Goal: Information Seeking & Learning: Learn about a topic

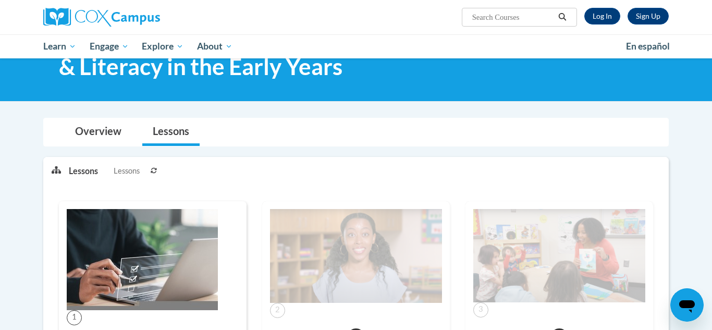
scroll to position [68, 0]
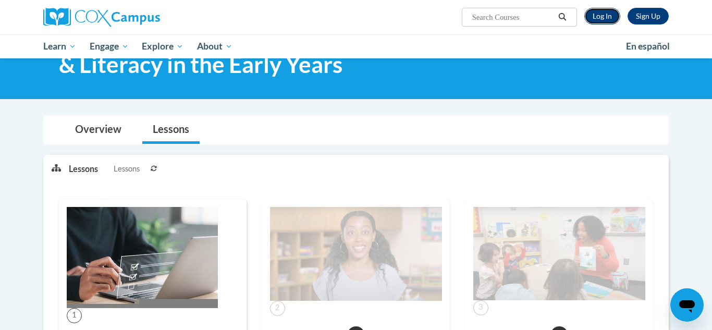
click at [605, 15] on link "Log In" at bounding box center [602, 16] width 36 height 17
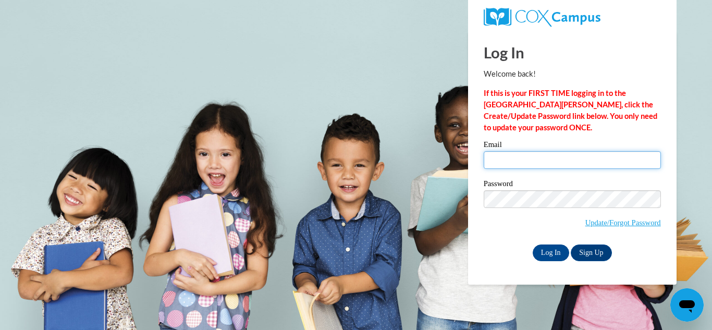
click at [613, 153] on input "Email" at bounding box center [571, 160] width 177 height 18
type input "astinson@grenadak12.com"
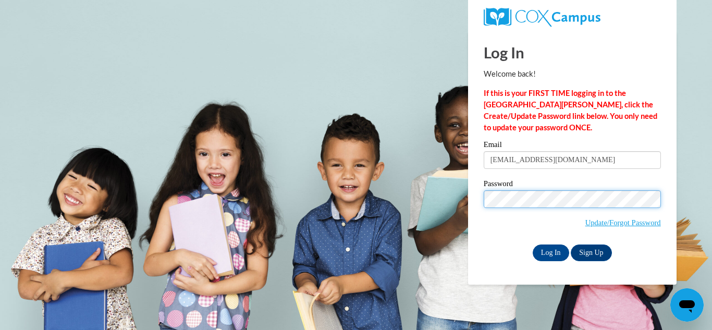
click at [532, 244] on input "Log In" at bounding box center [550, 252] width 36 height 17
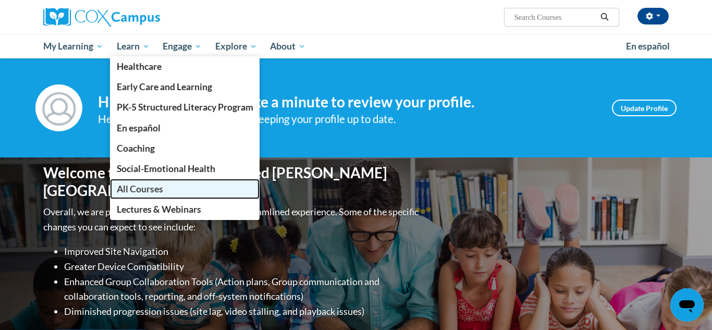
click at [144, 186] on span "All Courses" at bounding box center [140, 188] width 46 height 11
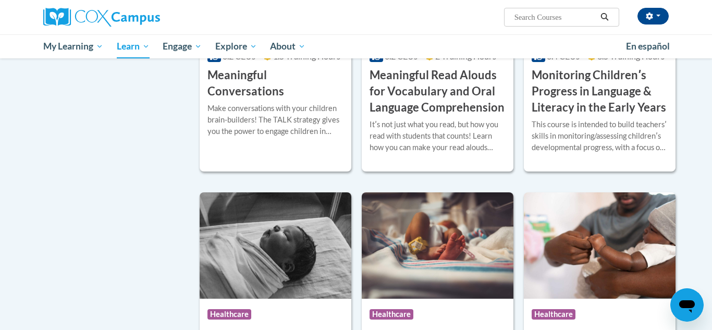
scroll to position [1668, 0]
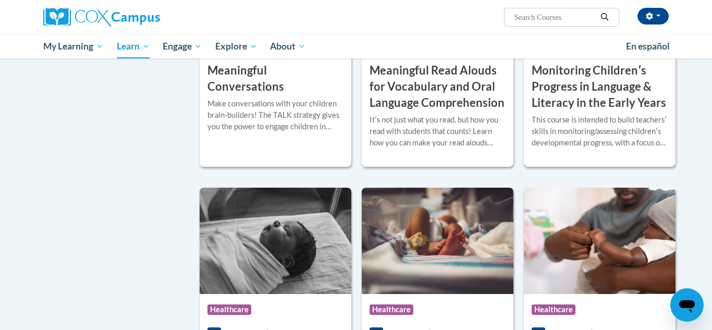
click at [581, 148] on div "This course is intended to build teachersʹ skills in monitoring/assessing child…" at bounding box center [599, 131] width 136 height 34
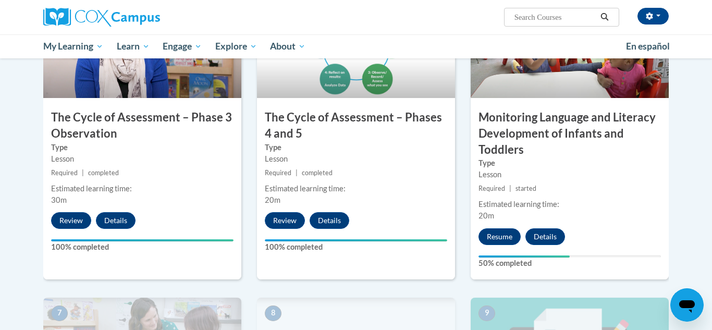
scroll to position [611, 0]
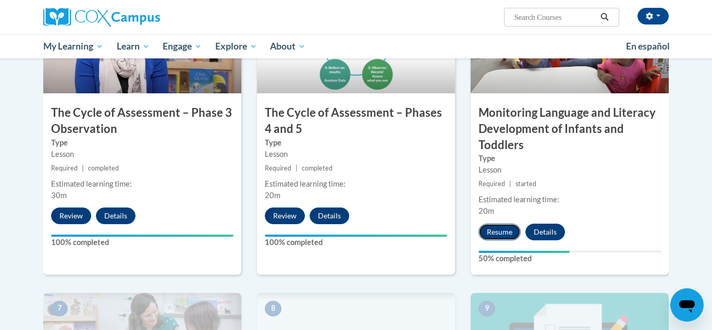
click at [493, 235] on button "Resume" at bounding box center [499, 232] width 42 height 17
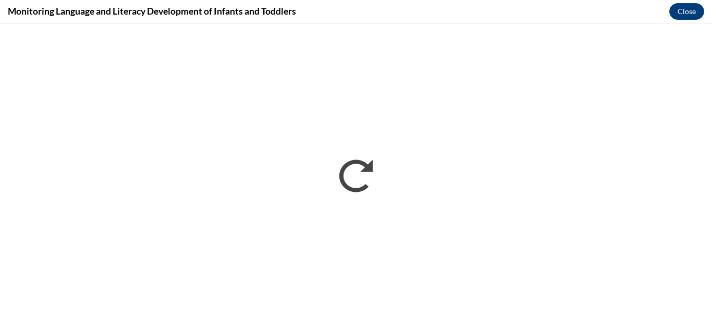
scroll to position [0, 0]
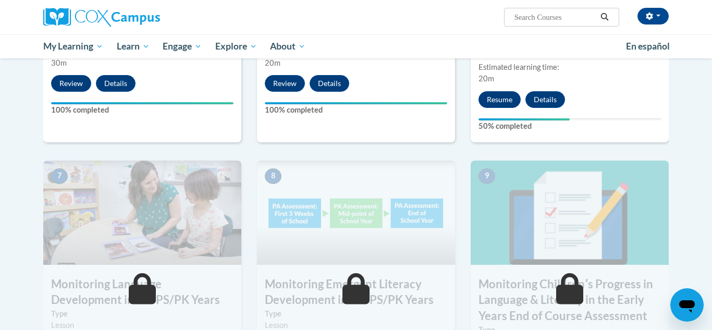
scroll to position [747, 0]
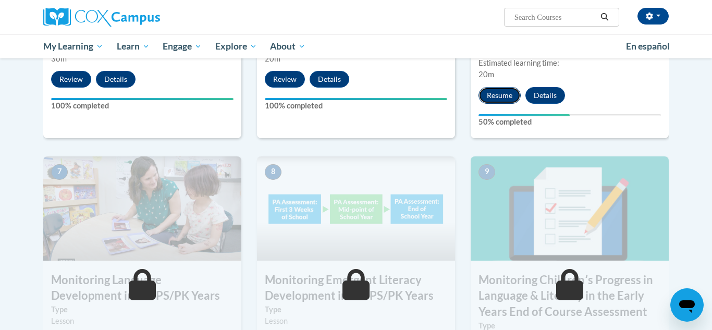
click at [491, 97] on button "Resume" at bounding box center [499, 95] width 42 height 17
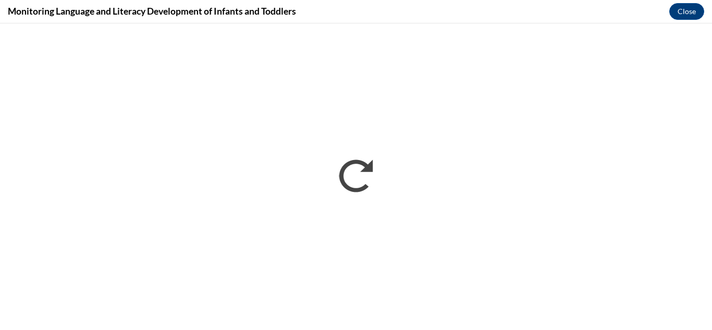
scroll to position [0, 0]
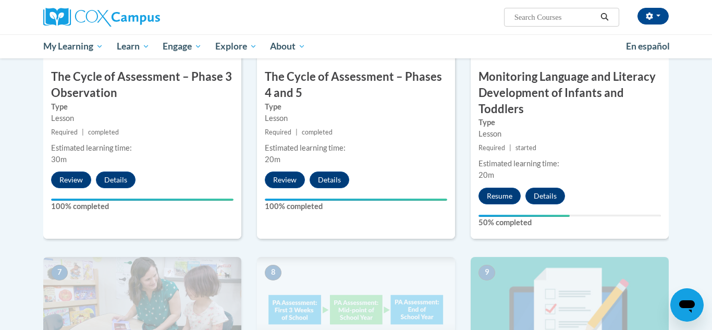
scroll to position [666, 0]
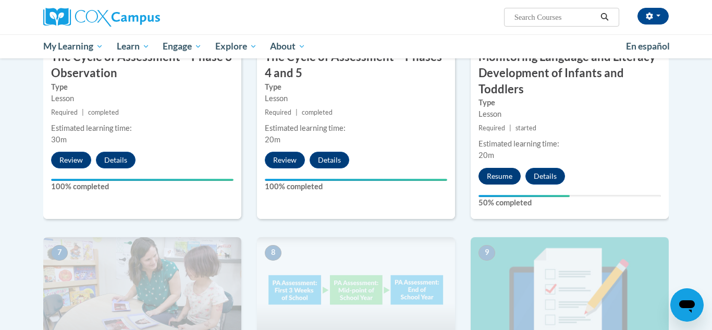
click at [509, 177] on button "Resume" at bounding box center [499, 176] width 42 height 17
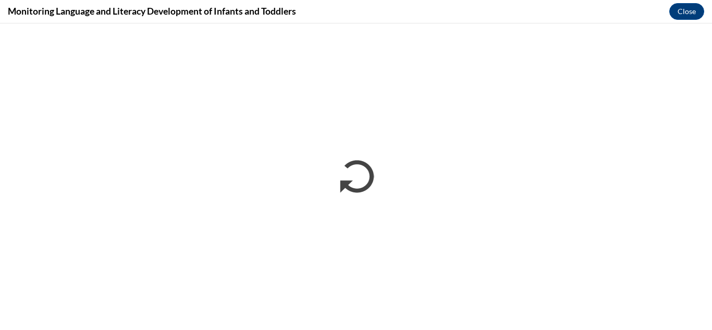
scroll to position [0, 0]
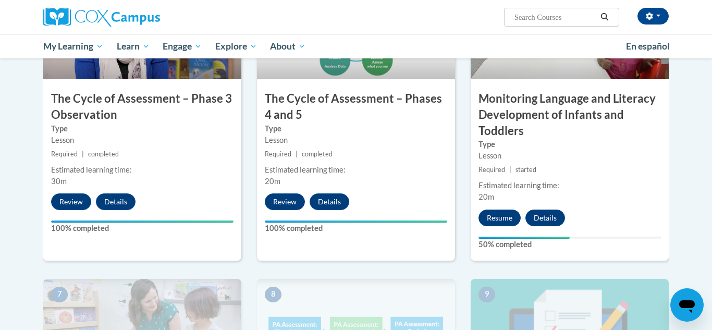
scroll to position [618, 0]
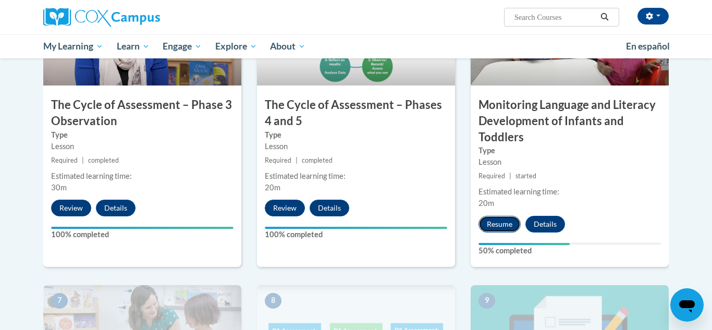
click at [501, 224] on button "Resume" at bounding box center [499, 224] width 42 height 17
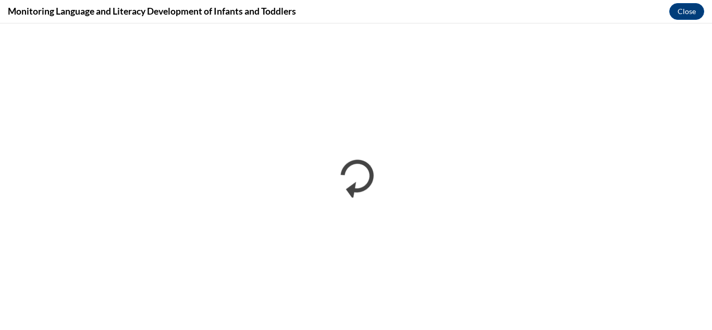
scroll to position [0, 0]
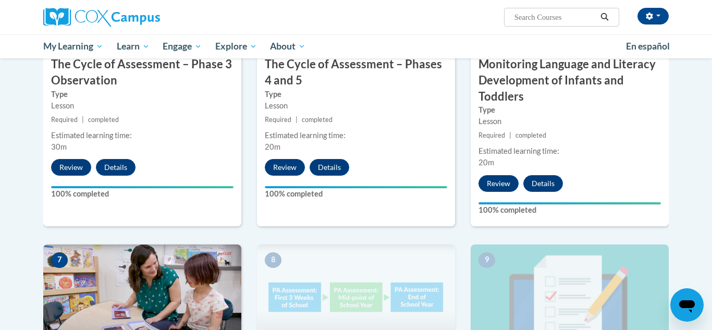
scroll to position [900, 0]
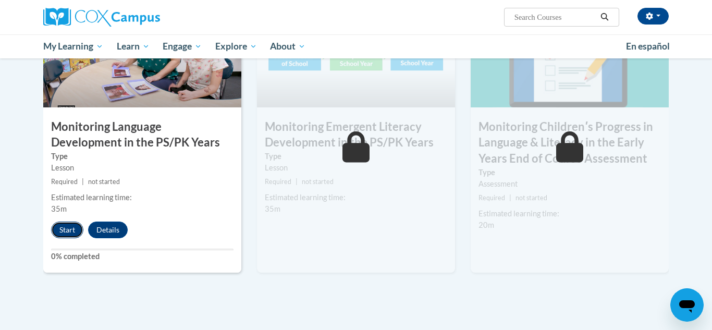
click at [73, 228] on button "Start" at bounding box center [67, 229] width 32 height 17
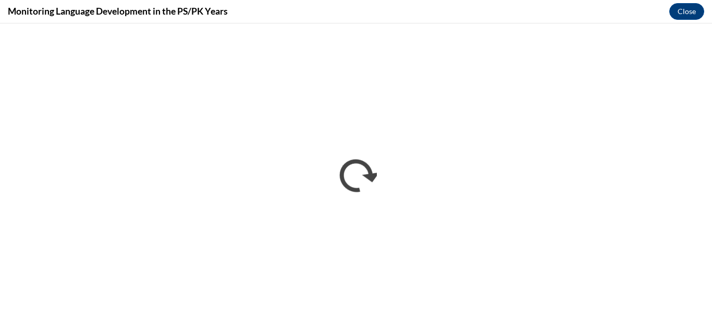
scroll to position [0, 0]
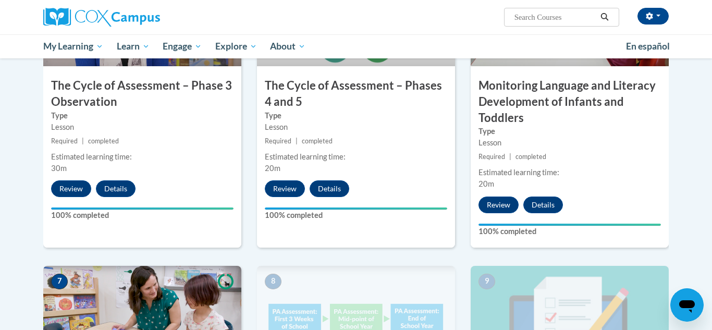
scroll to position [892, 0]
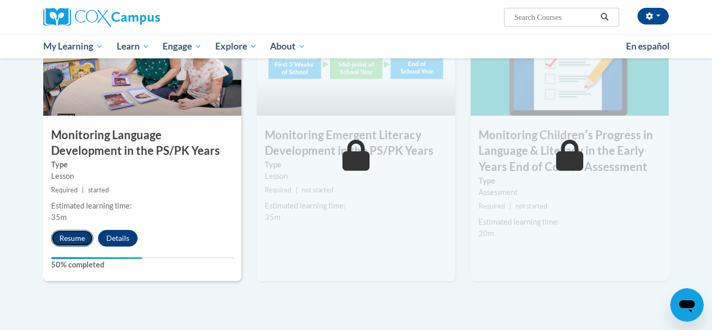
click at [60, 243] on button "Resume" at bounding box center [72, 238] width 42 height 17
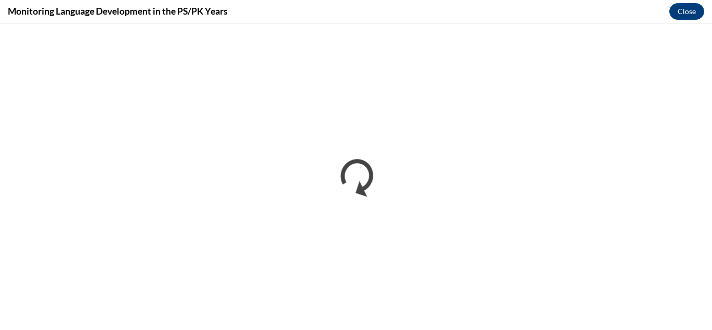
scroll to position [0, 0]
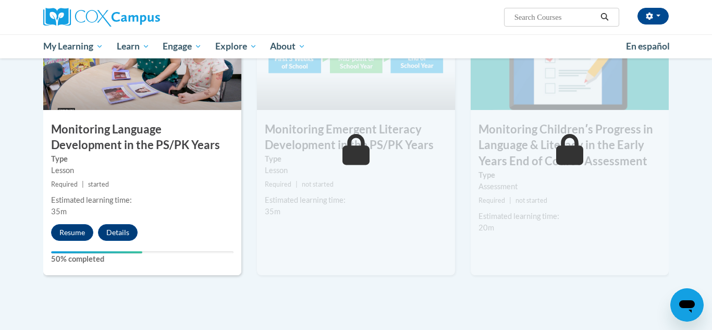
scroll to position [904, 0]
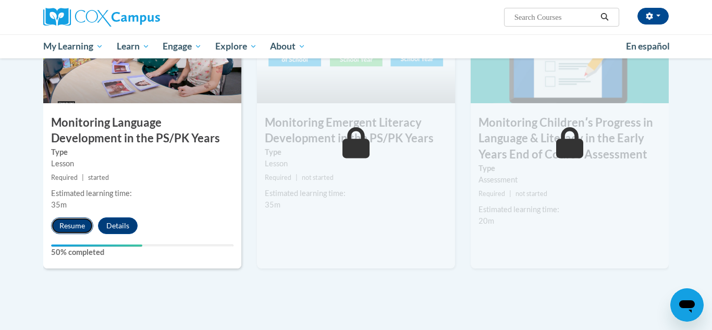
click at [72, 221] on button "Resume" at bounding box center [72, 225] width 42 height 17
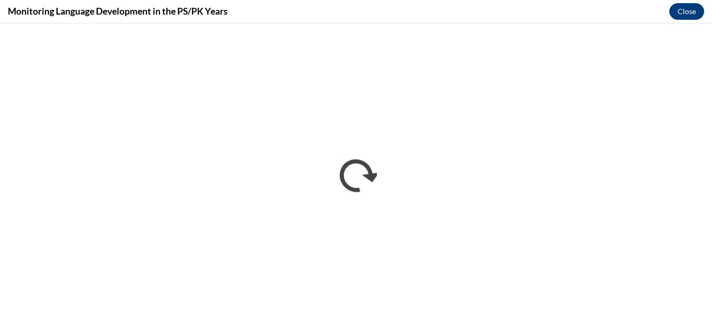
scroll to position [0, 0]
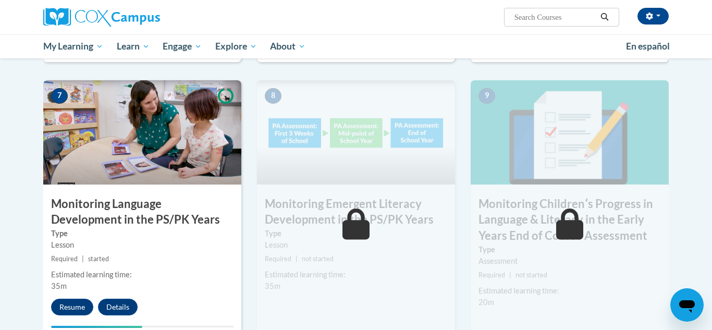
scroll to position [903, 0]
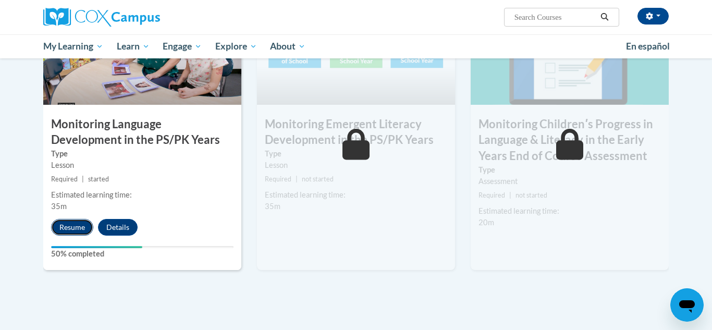
click at [60, 232] on button "Resume" at bounding box center [72, 227] width 42 height 17
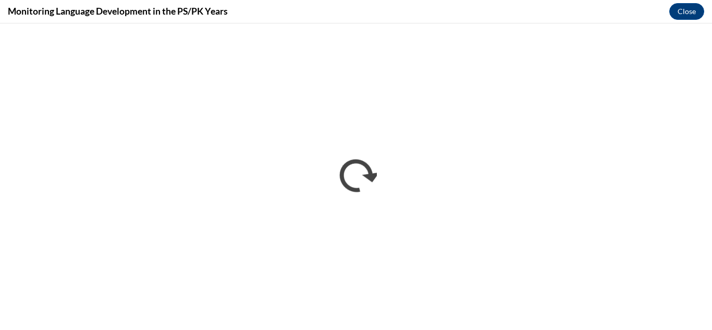
scroll to position [0, 0]
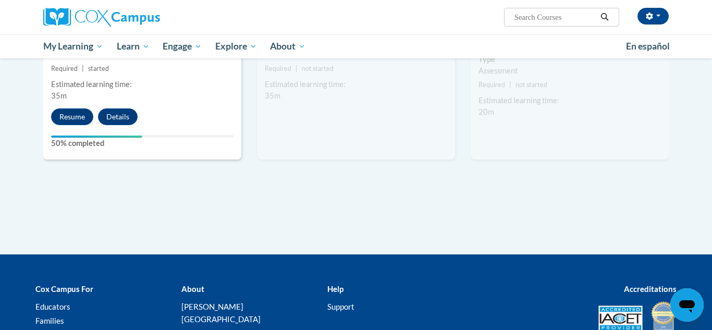
scroll to position [1007, 0]
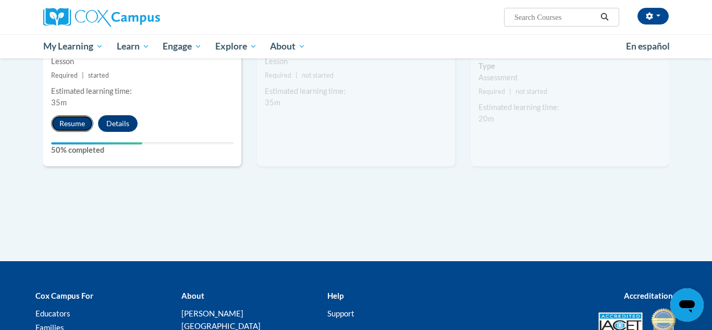
click at [86, 117] on button "Resume" at bounding box center [72, 123] width 42 height 17
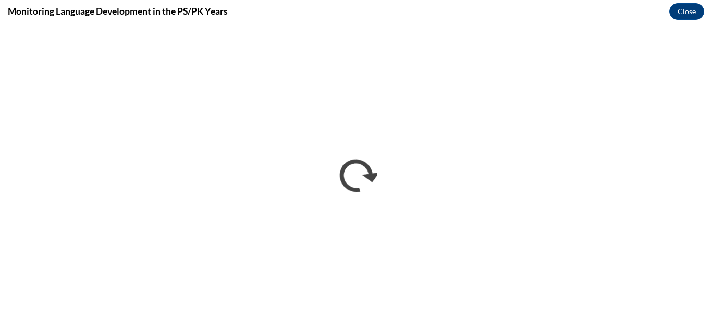
scroll to position [0, 0]
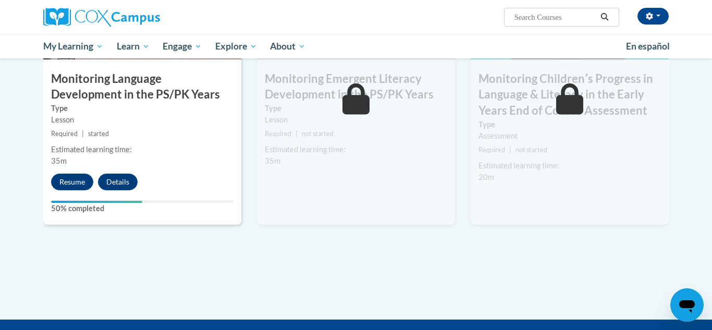
scroll to position [946, 0]
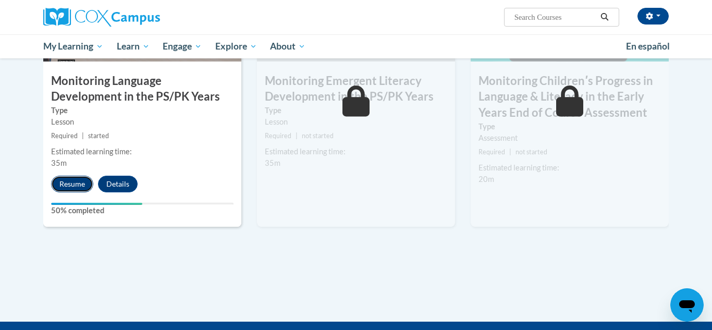
click at [56, 183] on button "Resume" at bounding box center [72, 184] width 42 height 17
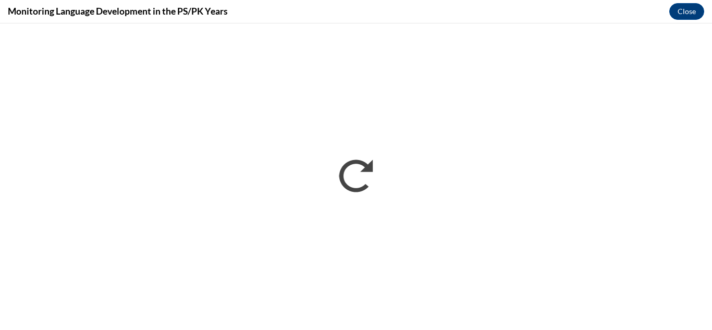
scroll to position [0, 0]
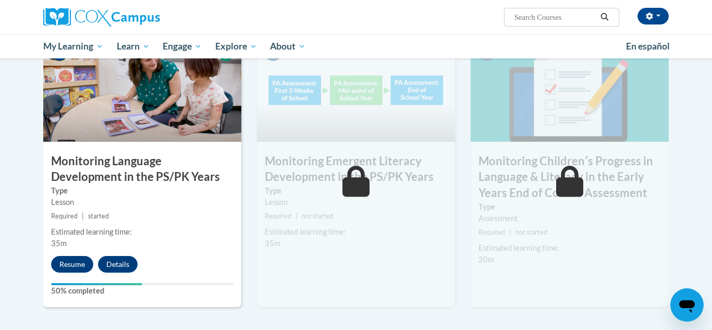
scroll to position [907, 0]
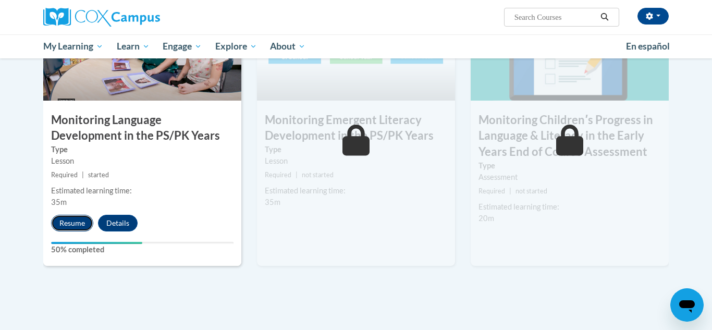
click at [73, 225] on button "Resume" at bounding box center [72, 223] width 42 height 17
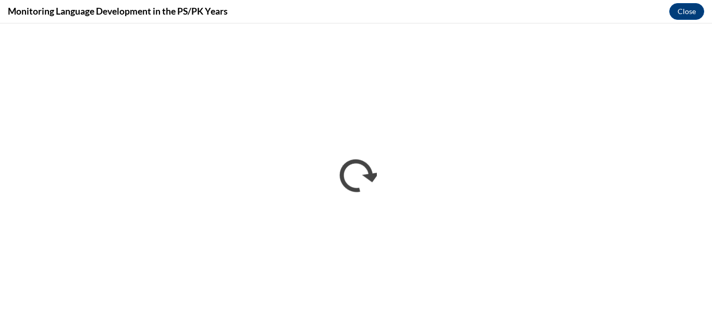
scroll to position [0, 0]
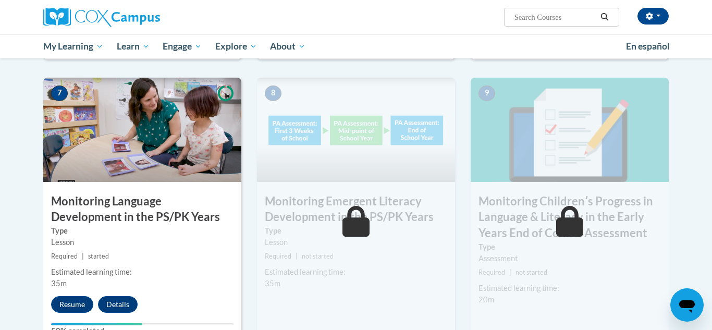
scroll to position [828, 0]
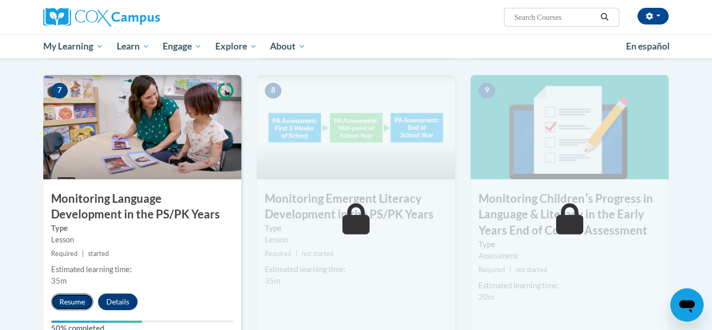
click at [77, 297] on button "Resume" at bounding box center [72, 301] width 42 height 17
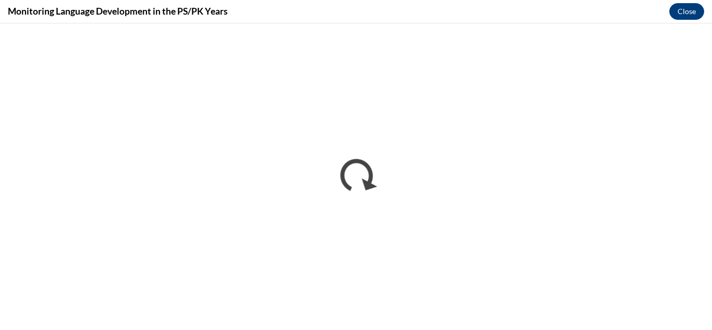
scroll to position [0, 0]
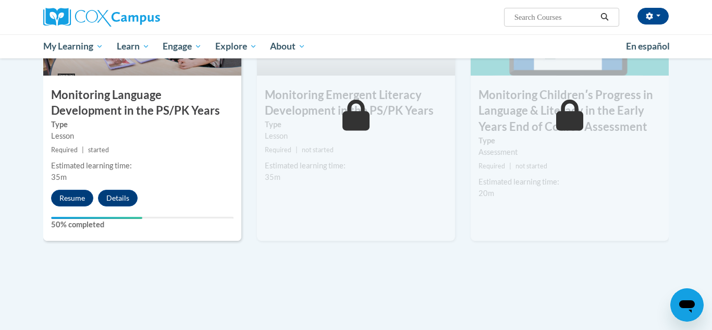
scroll to position [979, 0]
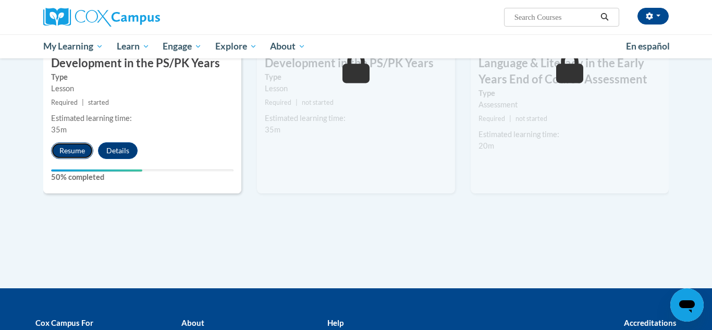
click at [64, 155] on button "Resume" at bounding box center [72, 150] width 42 height 17
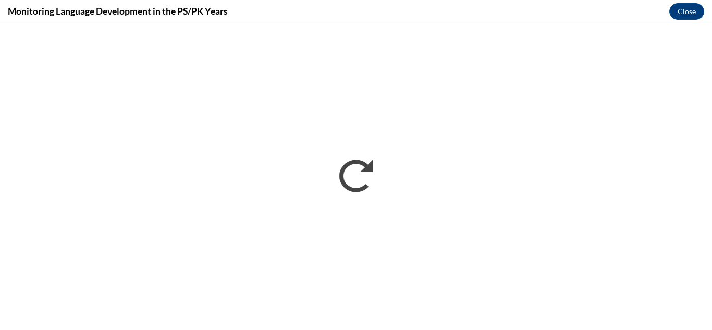
scroll to position [0, 0]
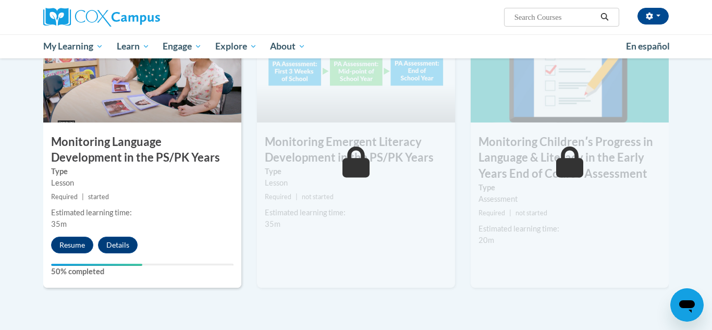
scroll to position [908, 0]
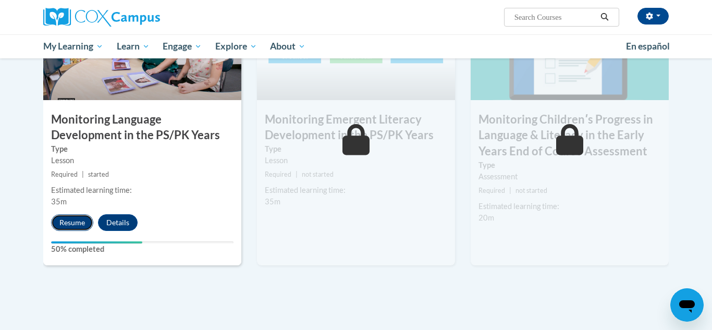
click at [72, 219] on button "Resume" at bounding box center [72, 222] width 42 height 17
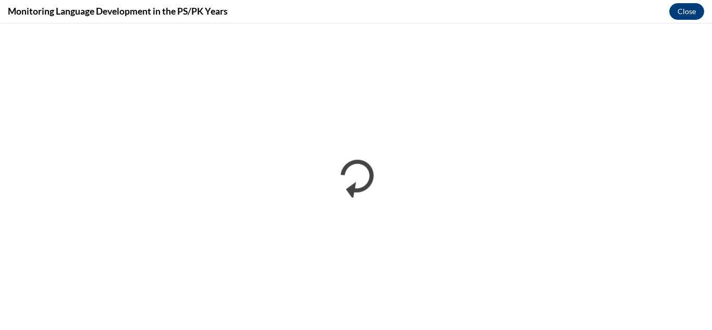
scroll to position [0, 0]
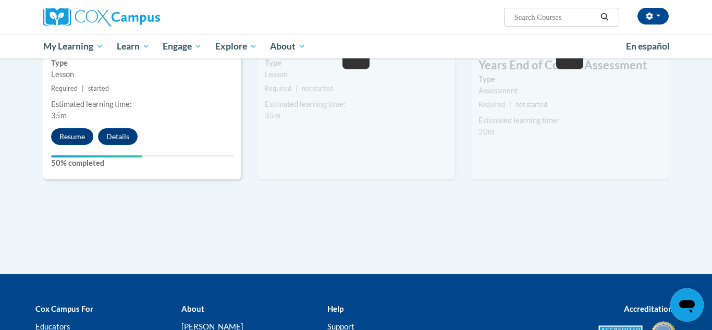
scroll to position [998, 0]
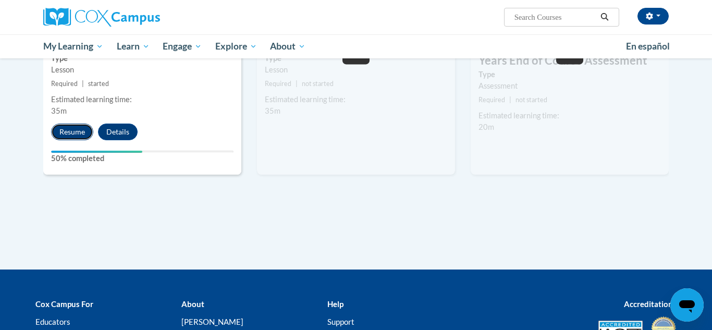
click at [84, 128] on button "Resume" at bounding box center [72, 131] width 42 height 17
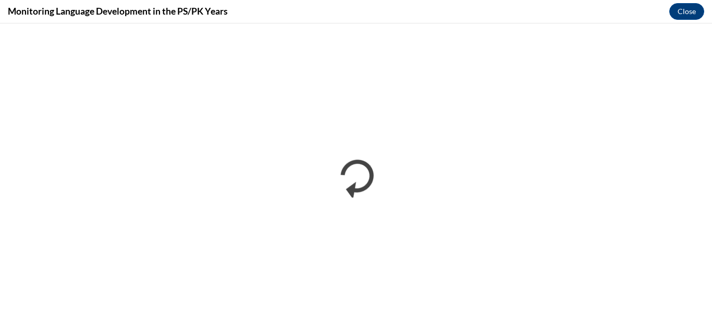
scroll to position [0, 0]
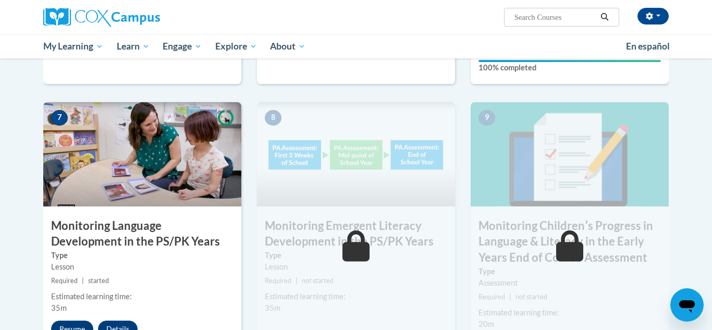
scroll to position [838, 0]
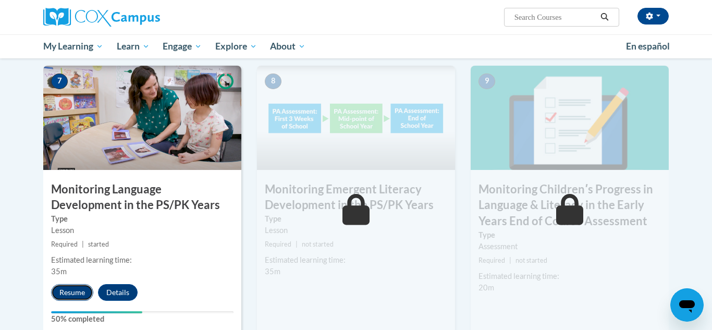
click at [61, 291] on button "Resume" at bounding box center [72, 292] width 42 height 17
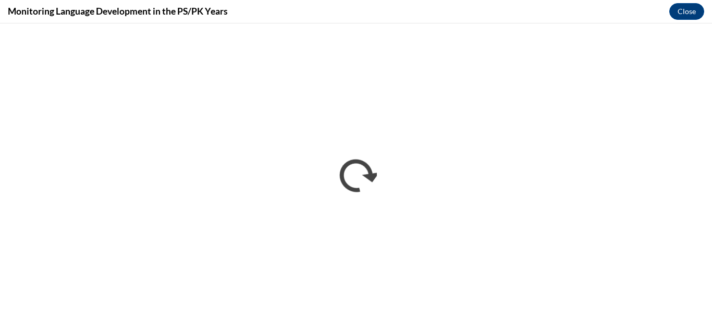
scroll to position [0, 0]
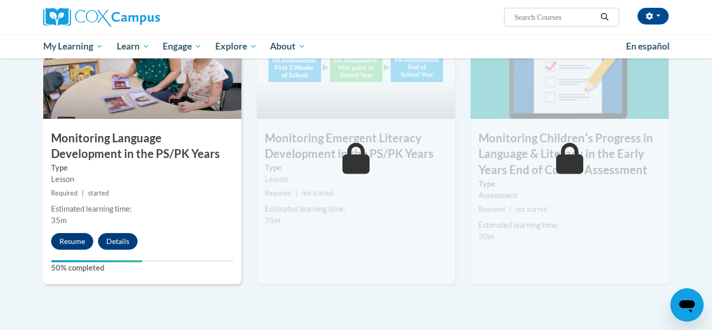
scroll to position [909, 0]
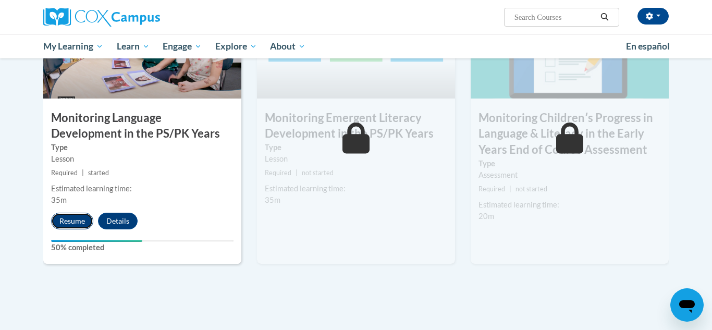
click at [72, 219] on button "Resume" at bounding box center [72, 221] width 42 height 17
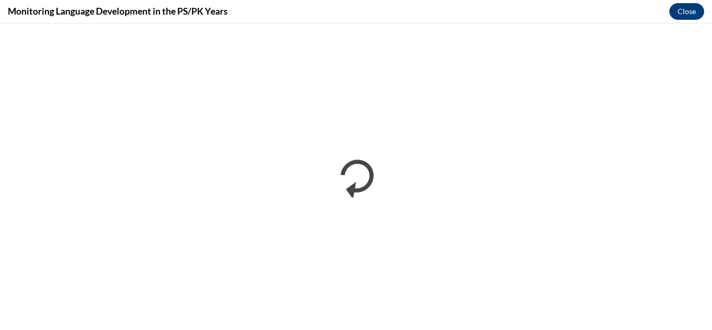
scroll to position [0, 0]
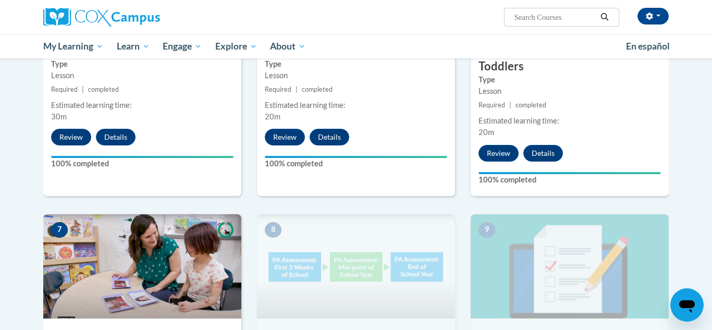
scroll to position [830, 0]
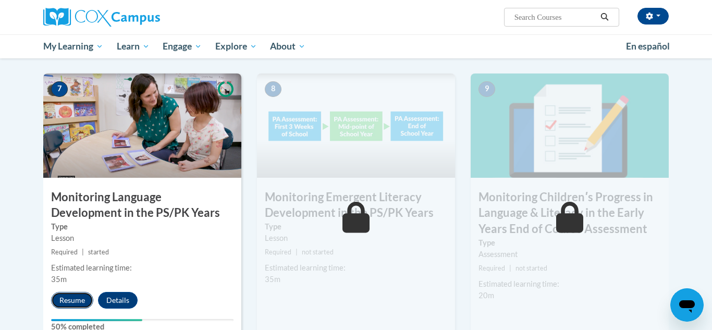
click at [67, 302] on button "Resume" at bounding box center [72, 300] width 42 height 17
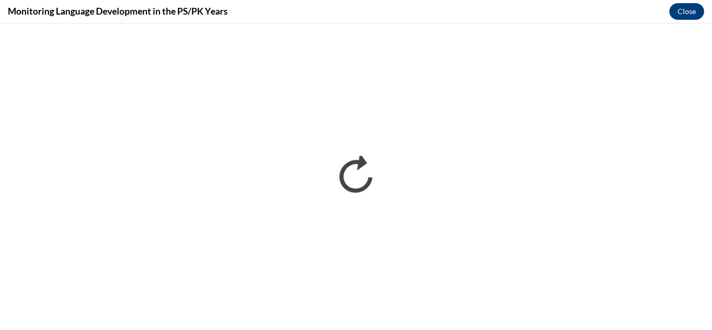
scroll to position [0, 0]
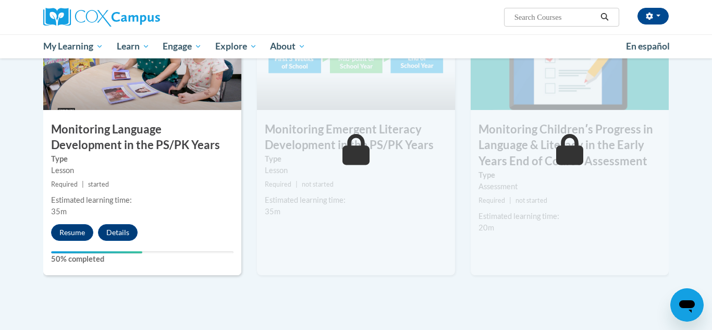
scroll to position [938, 0]
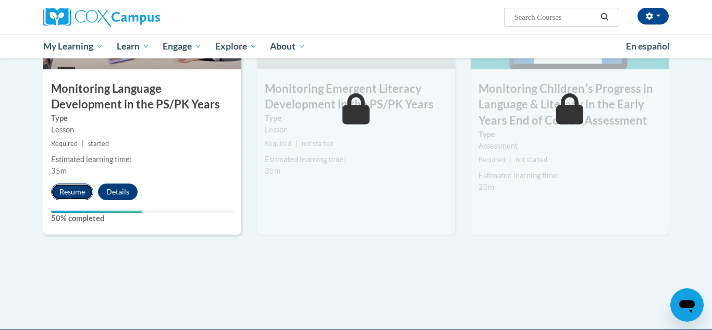
click at [71, 183] on button "Resume" at bounding box center [72, 191] width 42 height 17
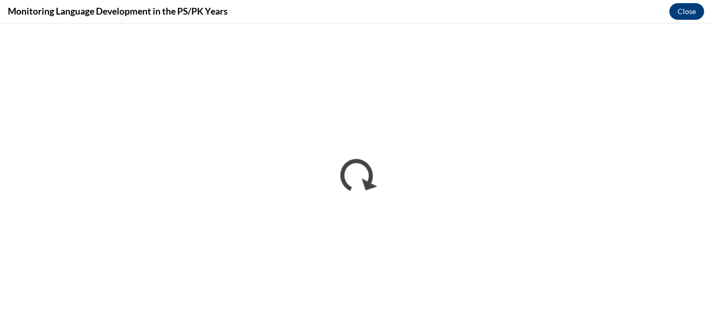
scroll to position [0, 0]
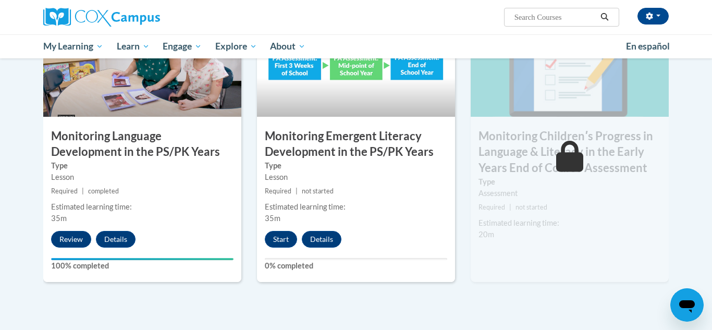
scroll to position [898, 0]
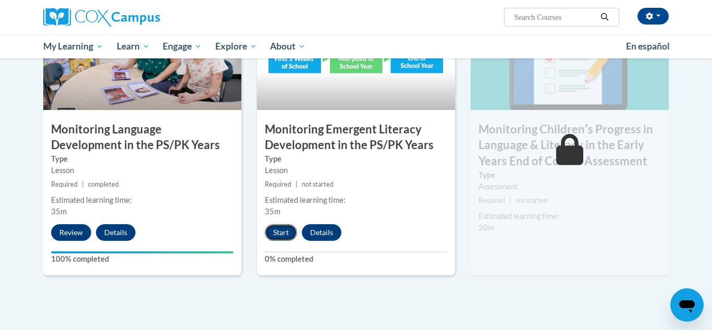
click at [283, 231] on button "Start" at bounding box center [281, 232] width 32 height 17
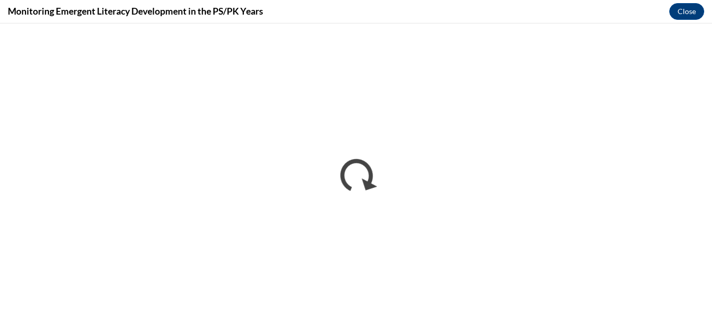
scroll to position [0, 0]
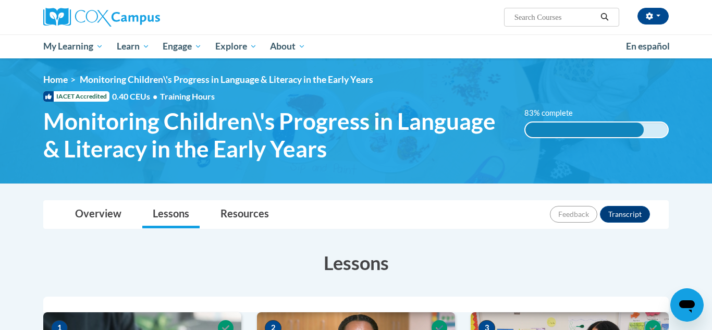
scroll to position [940, 0]
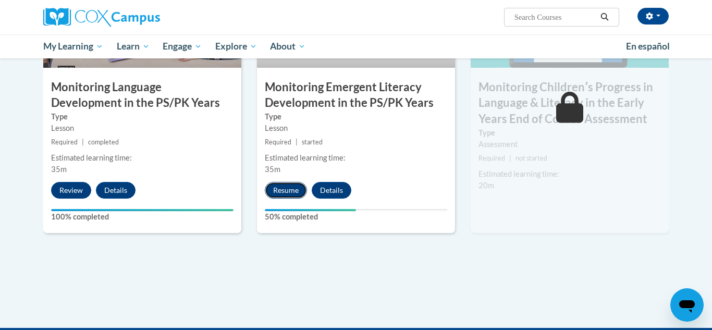
click at [287, 189] on button "Resume" at bounding box center [286, 190] width 42 height 17
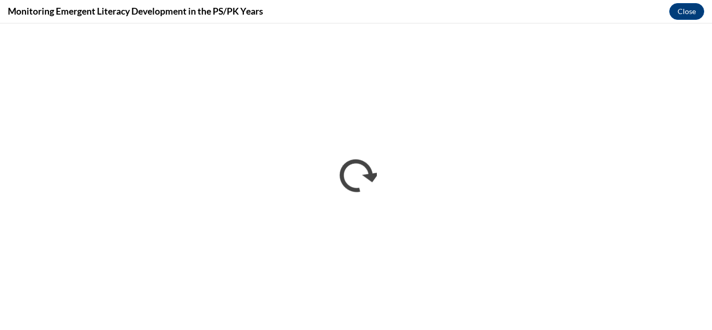
scroll to position [0, 0]
